Goal: Information Seeking & Learning: Learn about a topic

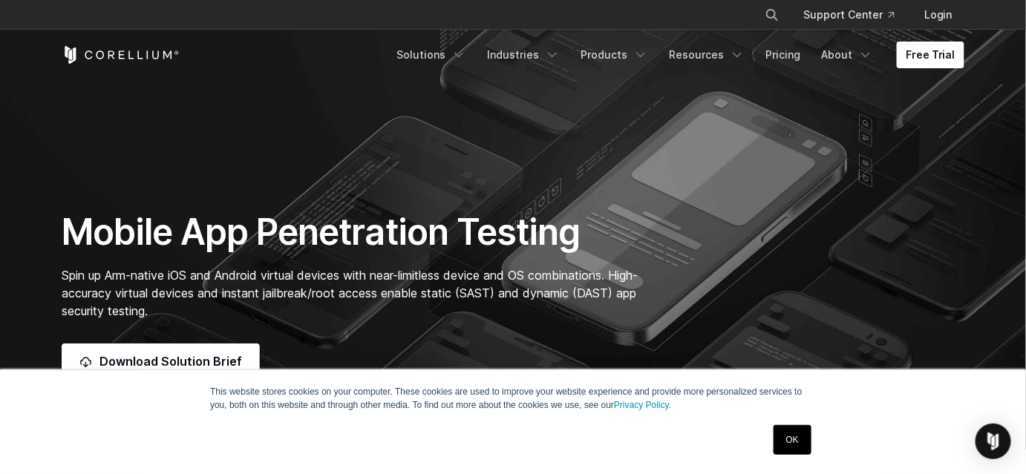
click at [539, 232] on h1 "Mobile App Penetration Testing" at bounding box center [357, 232] width 591 height 45
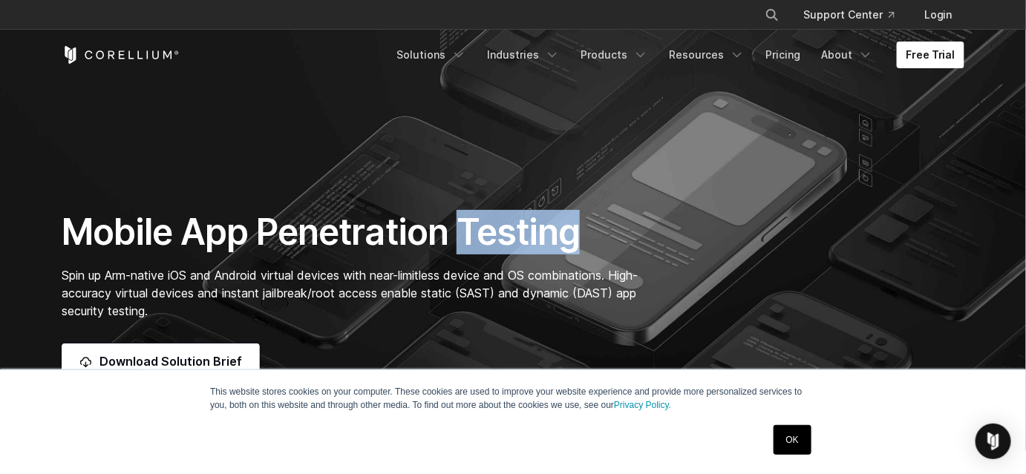
click at [539, 232] on h1 "Mobile App Penetration Testing" at bounding box center [357, 232] width 591 height 45
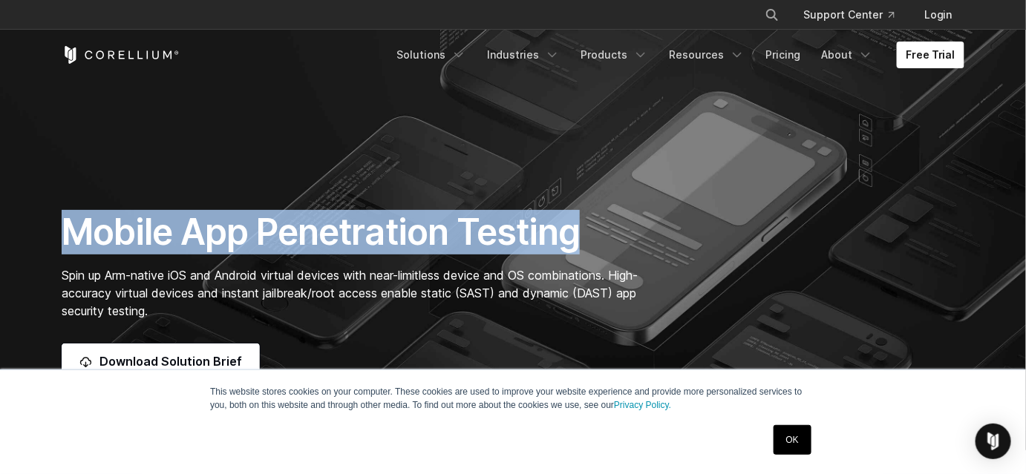
click at [539, 232] on h1 "Mobile App Penetration Testing" at bounding box center [357, 232] width 591 height 45
click at [470, 241] on h1 "Mobile App Penetration Testing" at bounding box center [357, 232] width 591 height 45
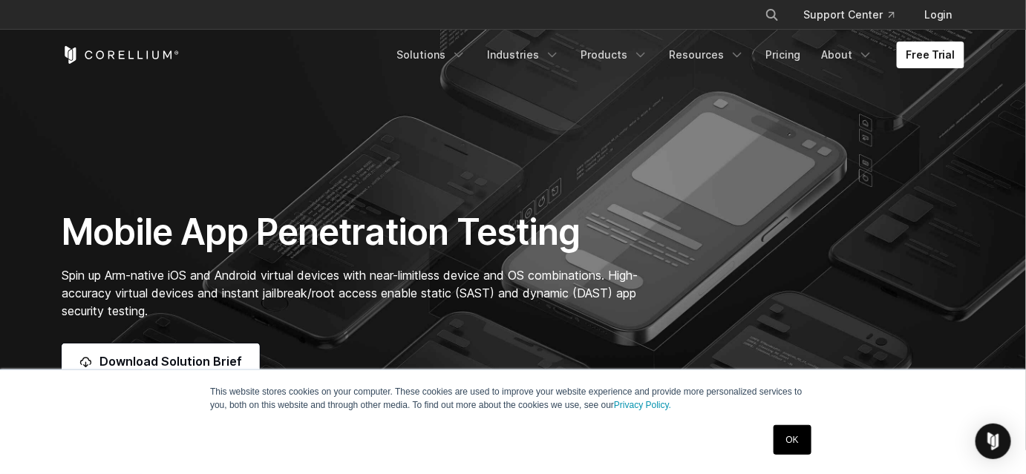
click at [546, 236] on h1 "Mobile App Penetration Testing" at bounding box center [357, 232] width 591 height 45
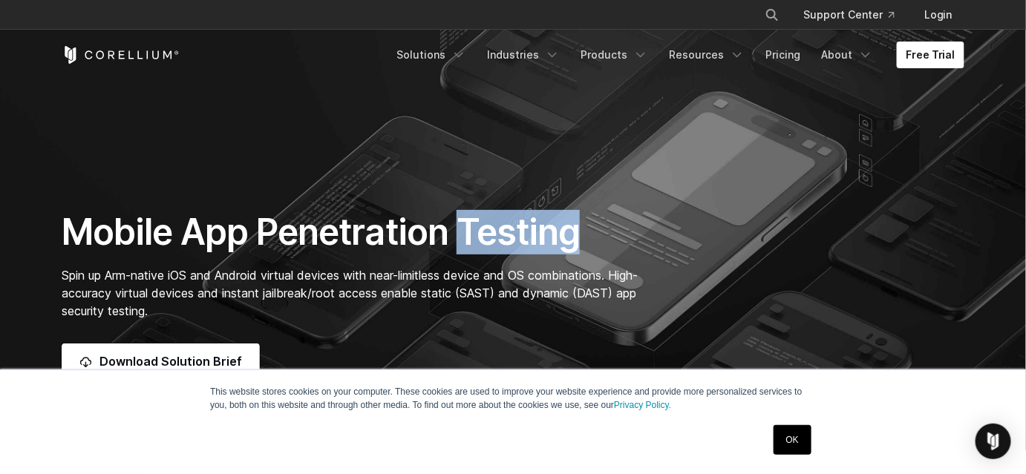
click at [546, 236] on h1 "Mobile App Penetration Testing" at bounding box center [357, 232] width 591 height 45
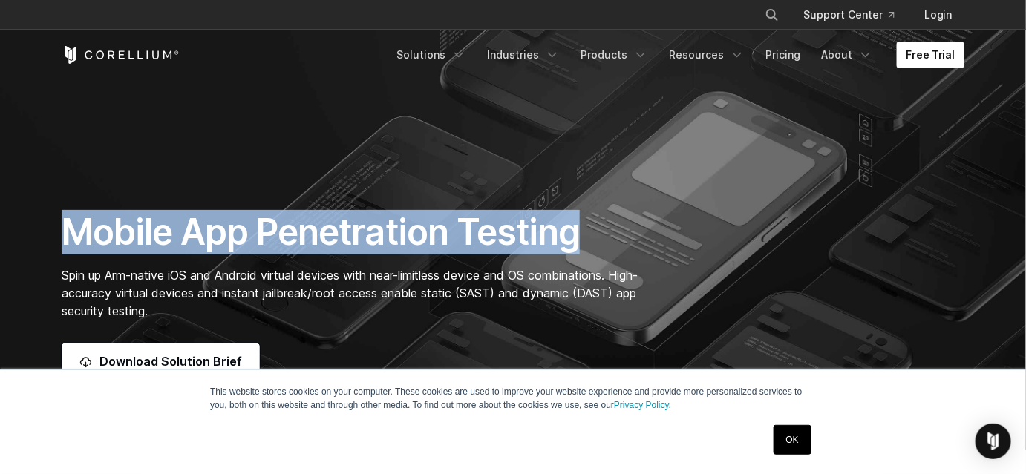
click at [546, 236] on h1 "Mobile App Penetration Testing" at bounding box center [357, 232] width 591 height 45
click at [546, 235] on h1 "Mobile App Penetration Testing" at bounding box center [357, 232] width 591 height 45
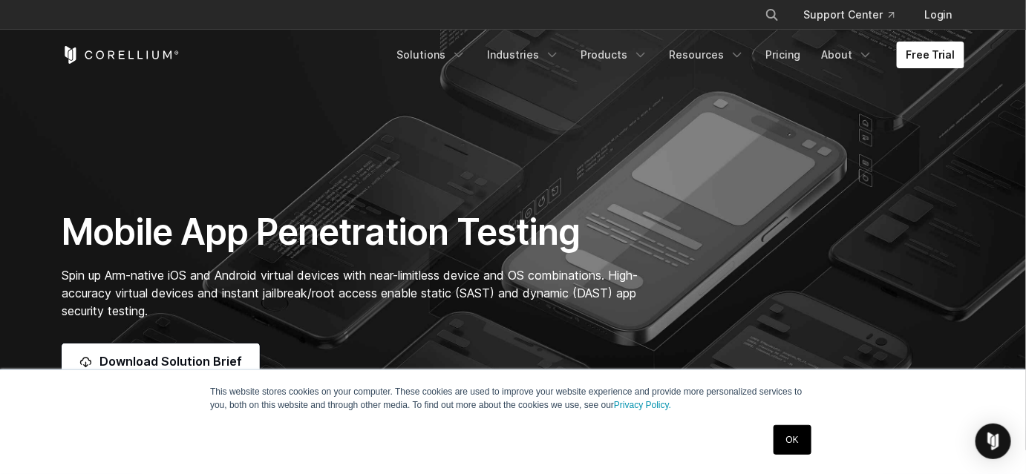
click at [496, 234] on h1 "Mobile App Penetration Testing" at bounding box center [357, 232] width 591 height 45
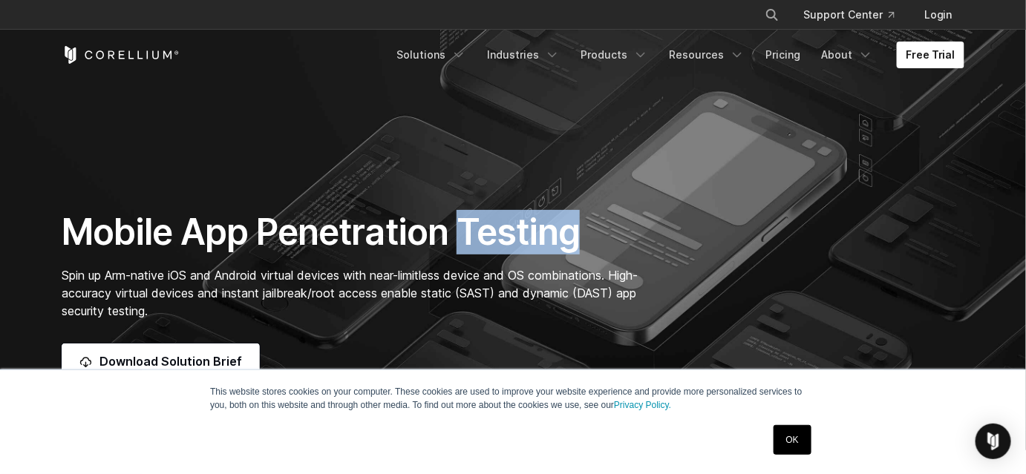
click at [496, 234] on h1 "Mobile App Penetration Testing" at bounding box center [357, 232] width 591 height 45
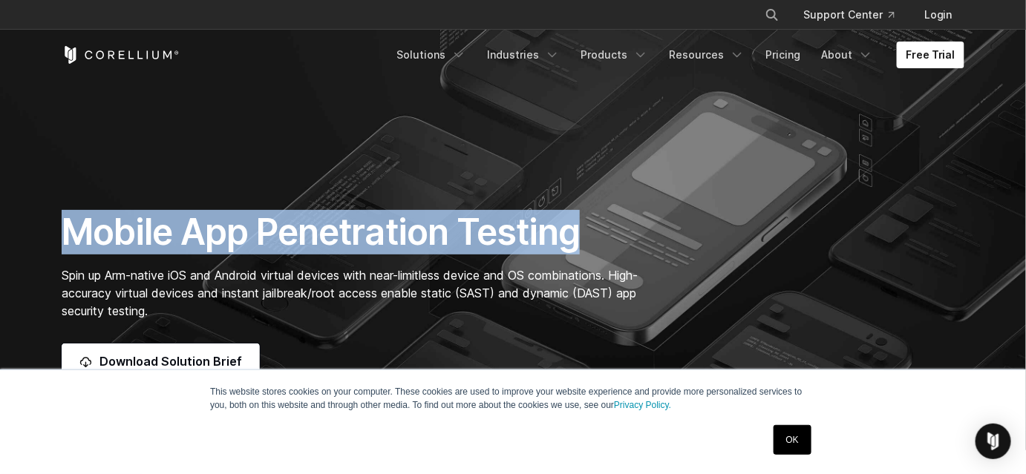
click at [496, 234] on h1 "Mobile App Penetration Testing" at bounding box center [357, 232] width 591 height 45
copy div "Mobile App Penetration Testing"
click at [534, 234] on h1 "Mobile App Penetration Testing" at bounding box center [357, 232] width 591 height 45
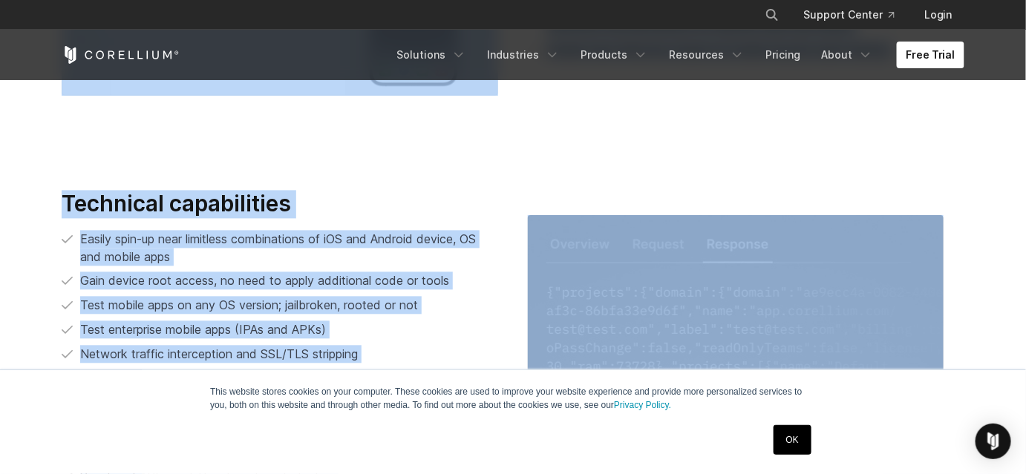
scroll to position [2833, 0]
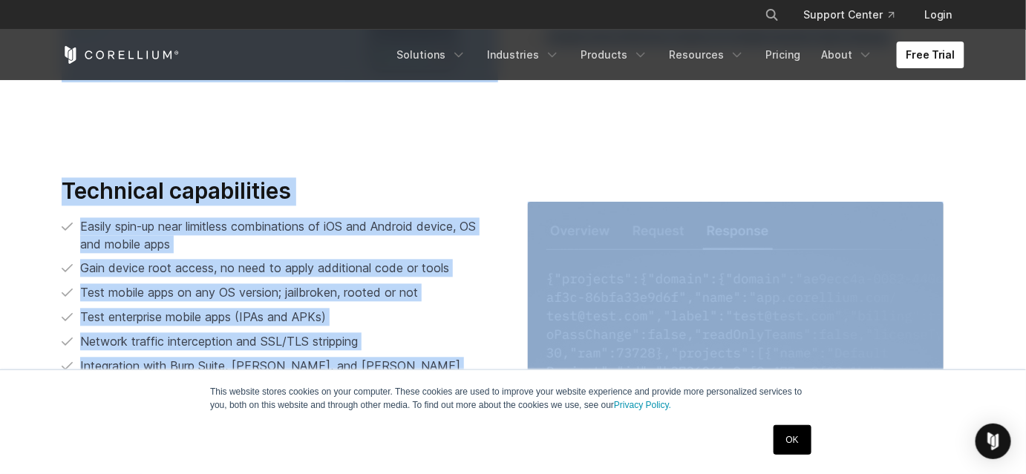
drag, startPoint x: 528, startPoint y: 219, endPoint x: 817, endPoint y: 202, distance: 289.9
click at [795, 140] on section "Technical capabilities Easily spin-up near limitless combinations of iOS and An…" at bounding box center [513, 331] width 1026 height 403
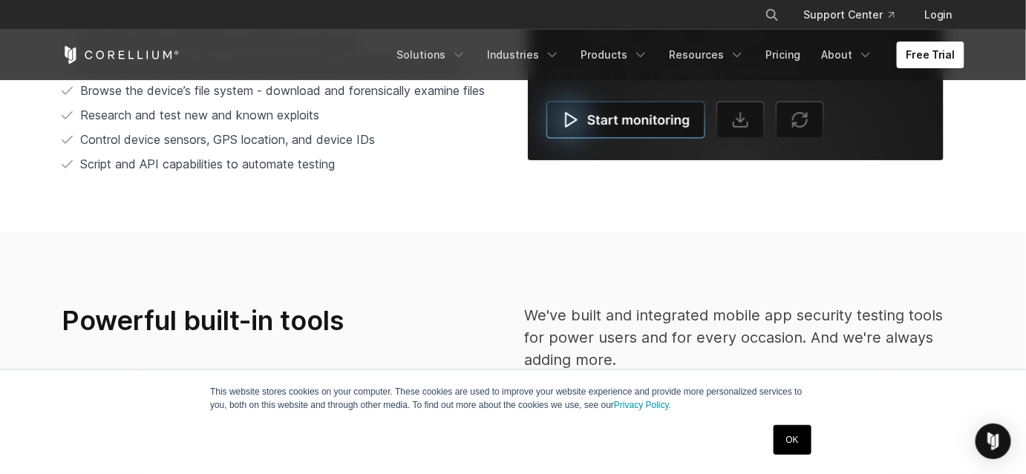
scroll to position [3148, 0]
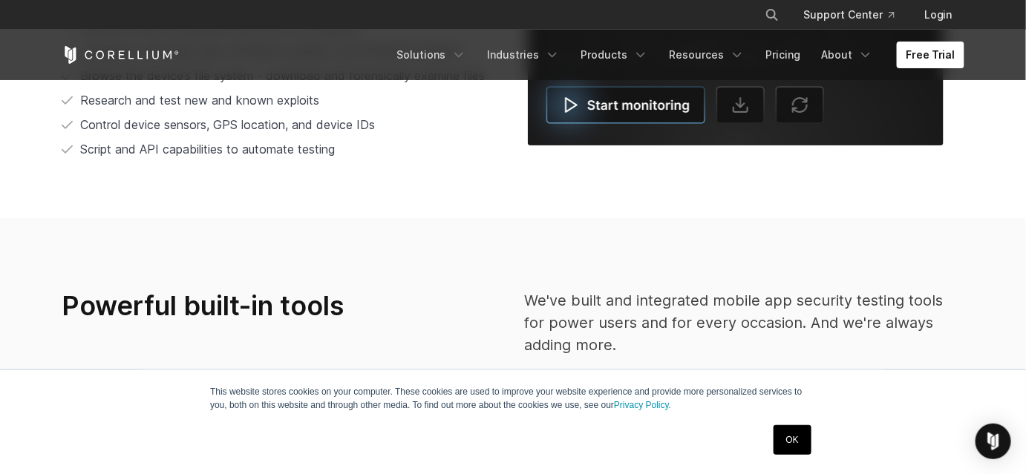
click at [284, 309] on h3 "Powerful built-in tools" at bounding box center [252, 305] width 380 height 33
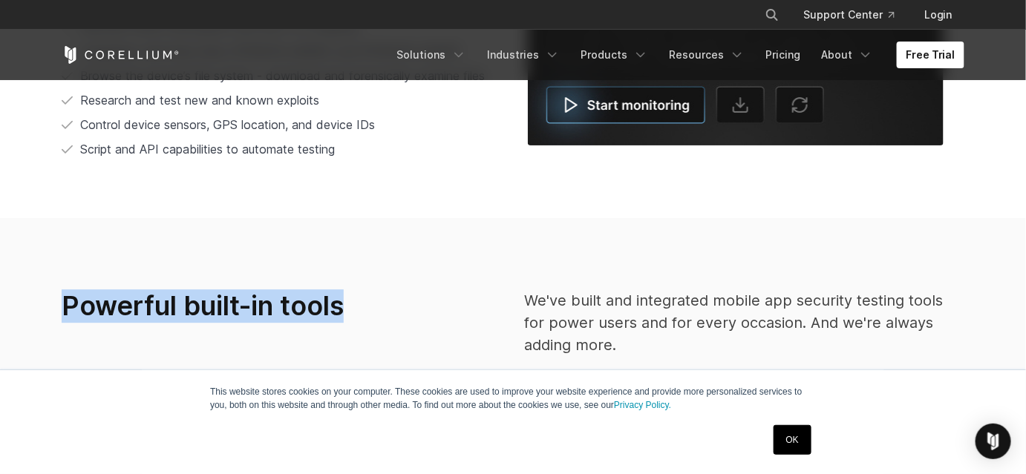
click at [284, 309] on h3 "Powerful built-in tools" at bounding box center [252, 305] width 380 height 33
click at [284, 308] on h3 "Powerful built-in tools" at bounding box center [252, 305] width 380 height 33
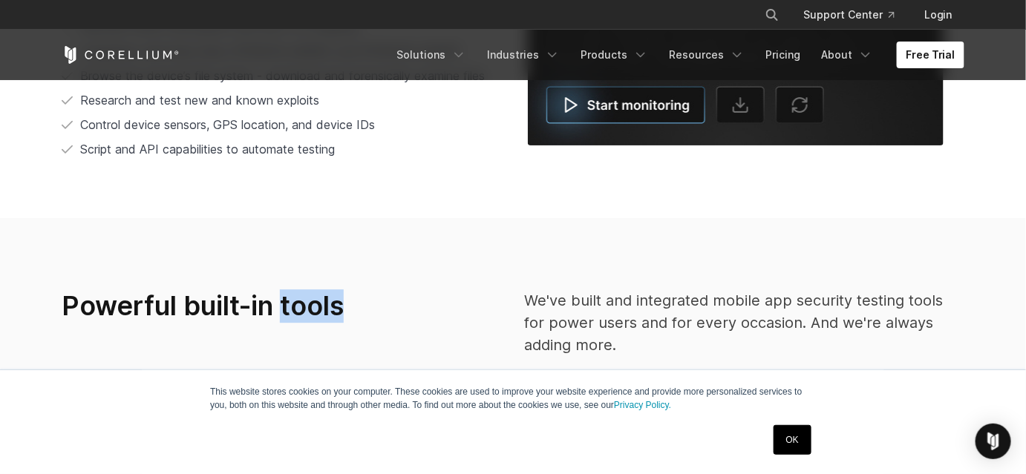
drag, startPoint x: 284, startPoint y: 308, endPoint x: 341, endPoint y: 315, distance: 57.5
click at [341, 315] on h3 "Powerful built-in tools" at bounding box center [252, 305] width 380 height 33
